Goal: Communication & Community: Answer question/provide support

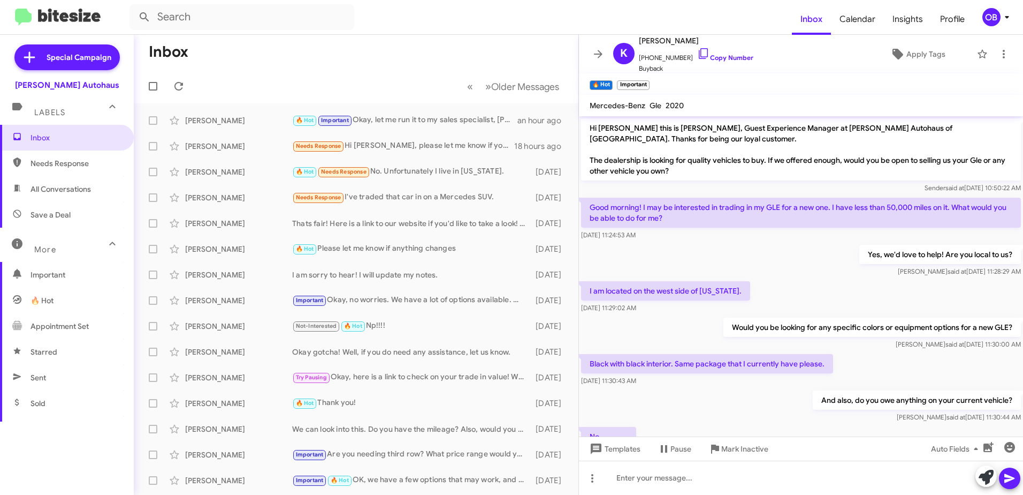
scroll to position [369, 0]
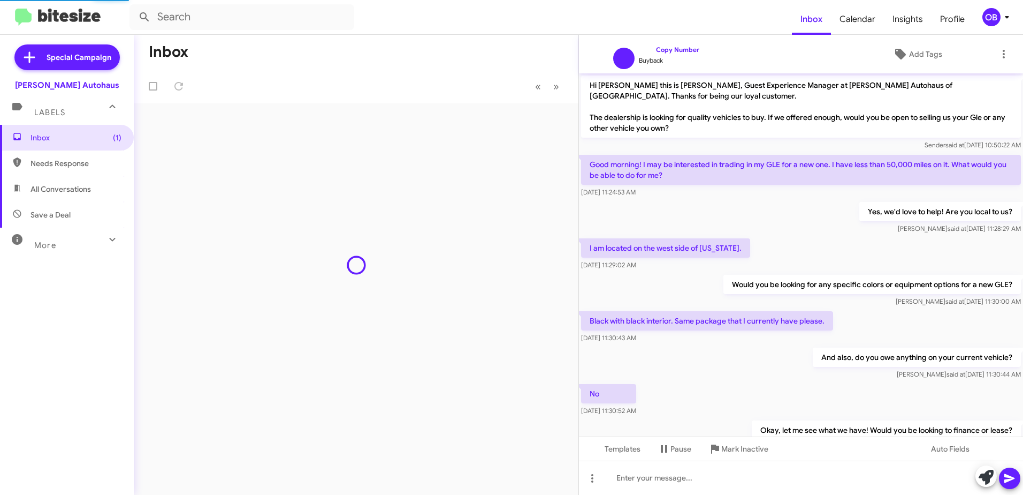
scroll to position [366, 0]
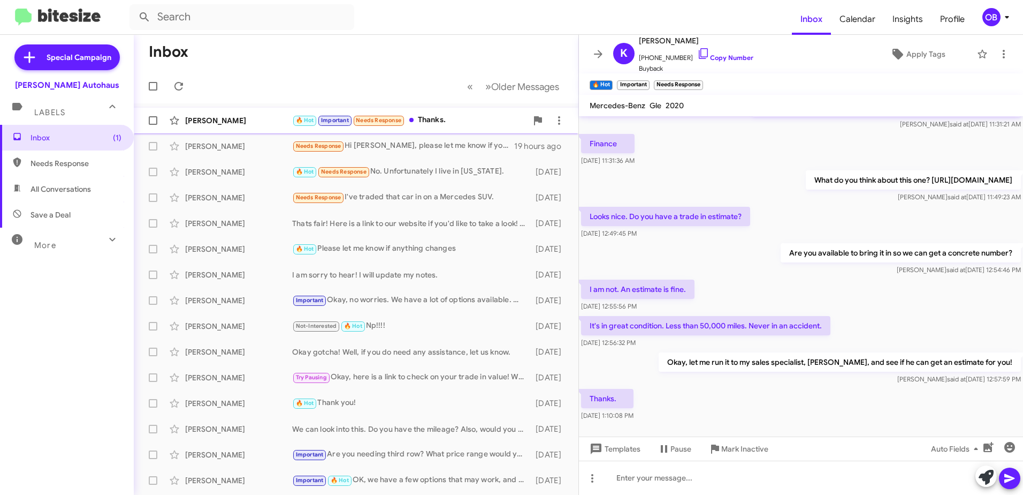
click at [479, 109] on span "Kathy Nugent 🔥 Hot Important Needs Response Thanks. an hour ago" at bounding box center [356, 121] width 445 height 26
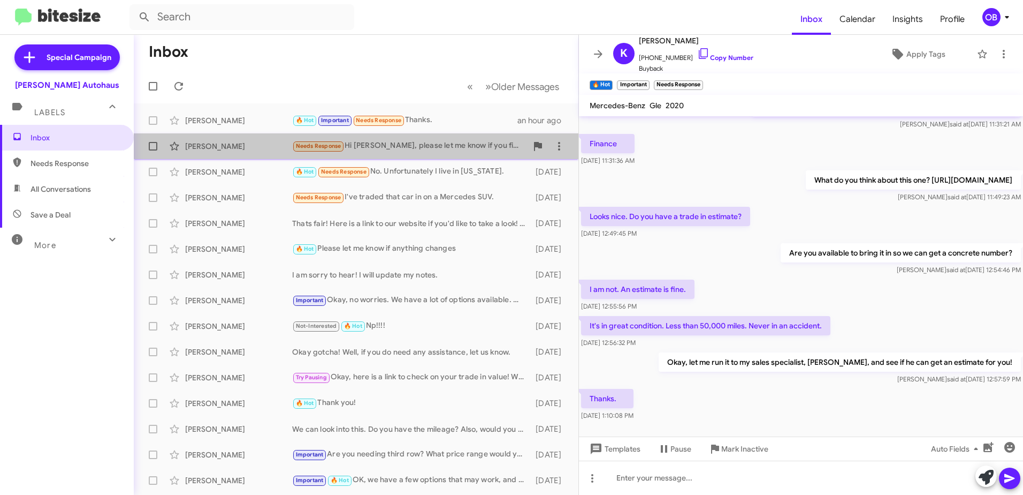
click at [454, 141] on div "Needs Response Hi Aubrey, please let me know if you find car with the following…" at bounding box center [409, 146] width 235 height 12
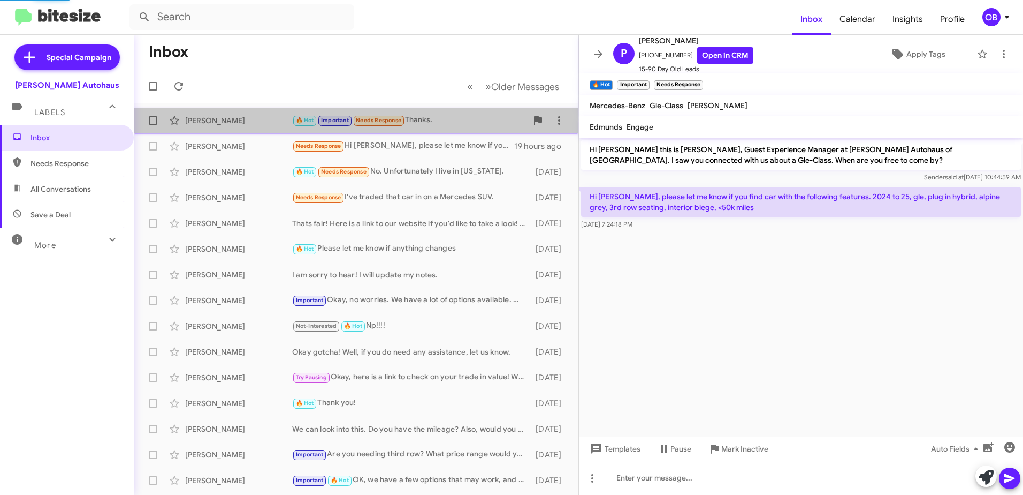
click at [457, 127] on div "Kathy Nugent 🔥 Hot Important Needs Response Thanks. an hour ago" at bounding box center [356, 120] width 428 height 21
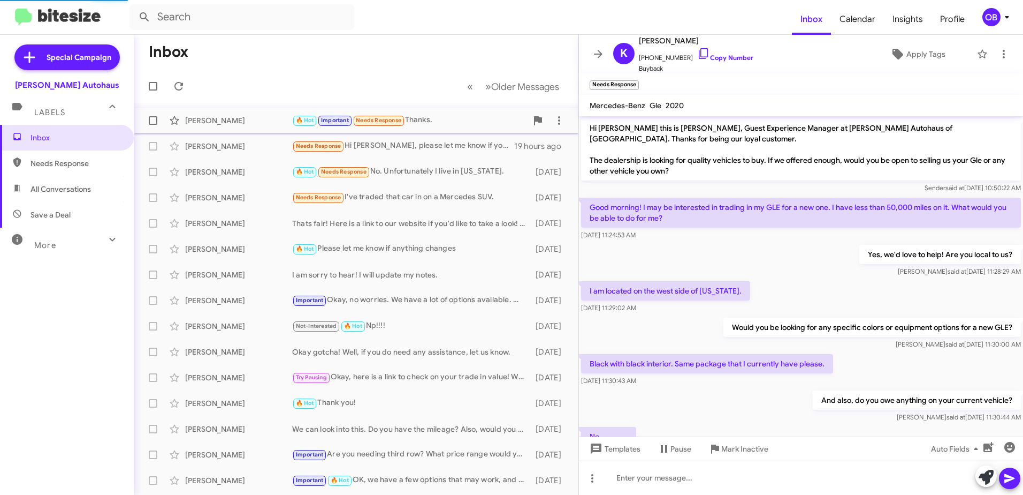
scroll to position [408, 0]
